Goal: Information Seeking & Learning: Learn about a topic

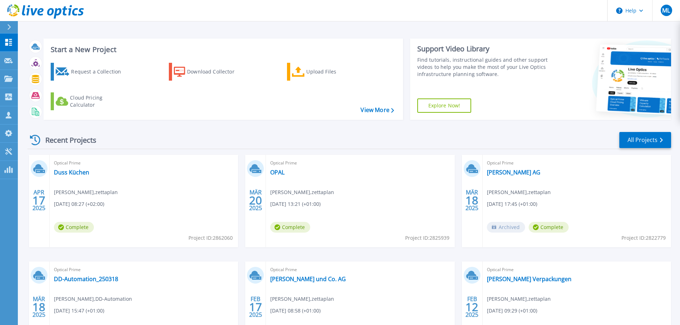
click at [76, 163] on span "Optical Prime" at bounding box center [144, 163] width 180 height 8
click at [75, 172] on link "Duss Küchen" at bounding box center [71, 172] width 35 height 7
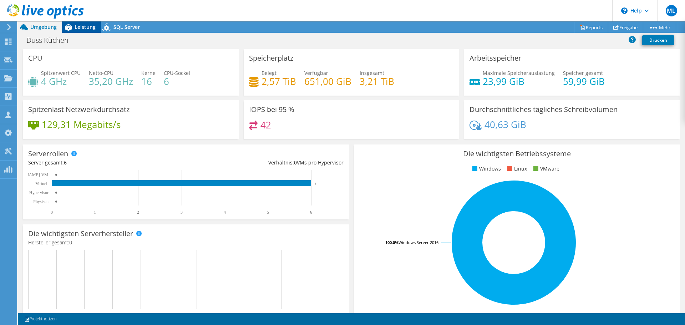
click at [83, 27] on span "Leistung" at bounding box center [85, 27] width 21 height 7
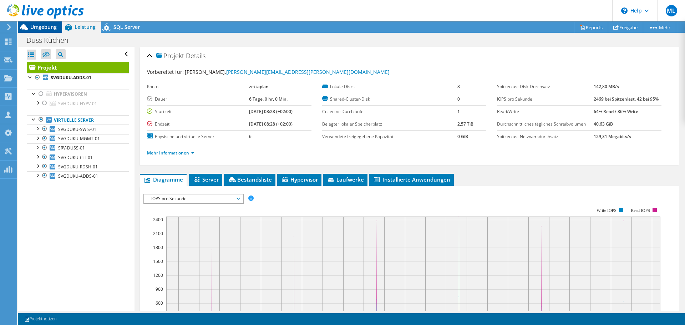
click at [47, 27] on span "Umgebung" at bounding box center [43, 27] width 26 height 7
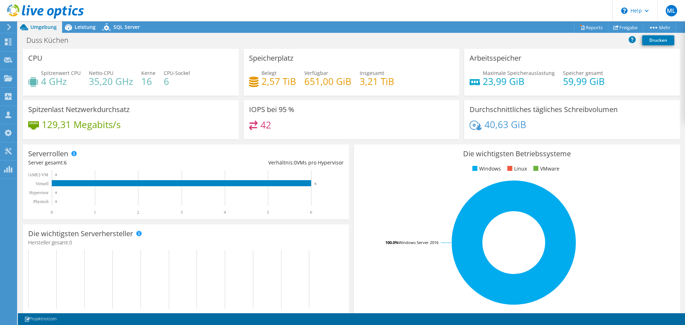
click at [85, 21] on header "ML Teammitglied [PERSON_NAME] [EMAIL_ADDRESS][PERSON_NAME][DOMAIN_NAME] [GEOGRA…" at bounding box center [342, 10] width 685 height 21
click at [85, 24] on span "Leistung" at bounding box center [85, 27] width 21 height 7
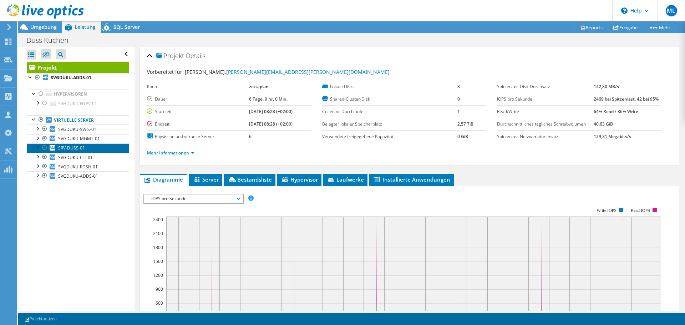
click at [71, 144] on link "SRV-DUSS-01" at bounding box center [78, 147] width 102 height 9
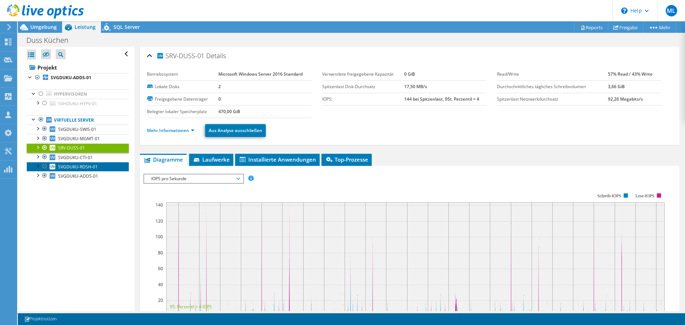
click at [75, 169] on span "SVGDUKU-RDSH-01" at bounding box center [78, 167] width 40 height 6
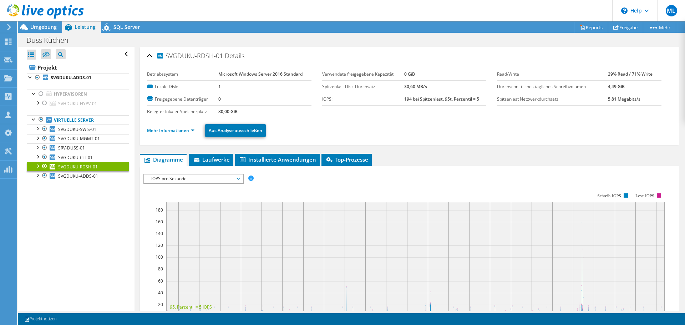
click at [38, 166] on div at bounding box center [37, 165] width 7 height 7
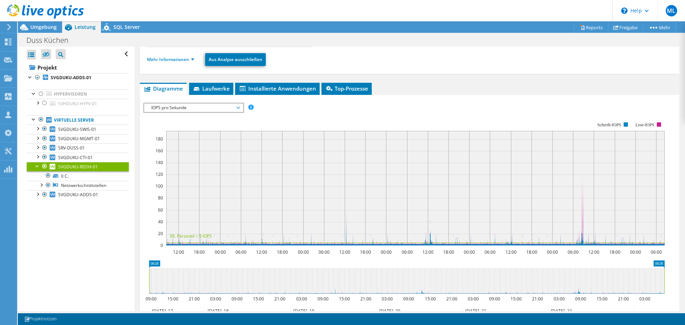
scroll to position [70, 0]
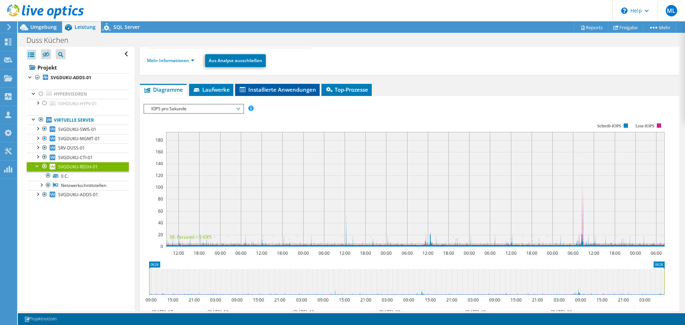
click at [273, 88] on span "Installierte Anwendungen" at bounding box center [277, 89] width 77 height 7
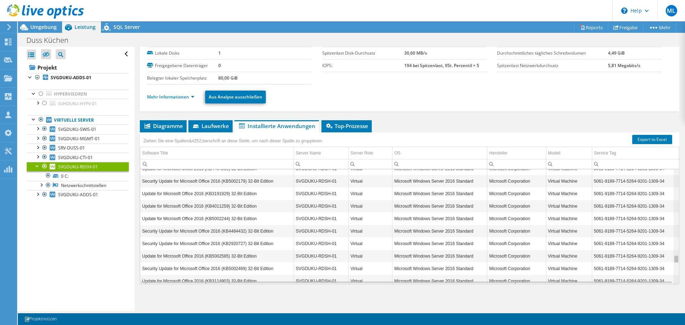
scroll to position [1374, 0]
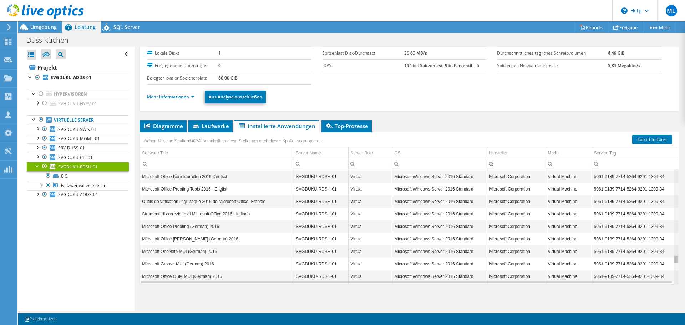
drag, startPoint x: 673, startPoint y: 173, endPoint x: 685, endPoint y: 276, distance: 103.4
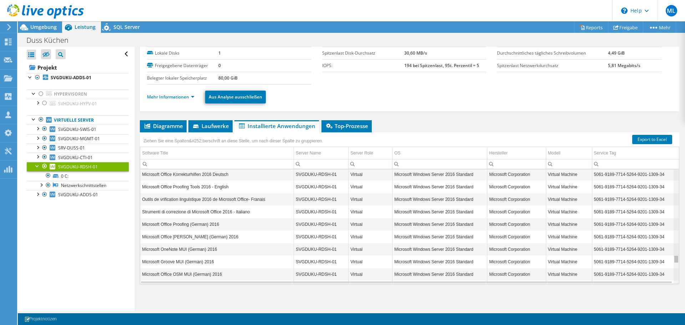
click at [685, 276] on body "ML Teammitglied [PERSON_NAME] [EMAIL_ADDRESS][PERSON_NAME][DOMAIN_NAME] [GEOGRA…" at bounding box center [342, 162] width 685 height 325
